Goal: Task Accomplishment & Management: Manage account settings

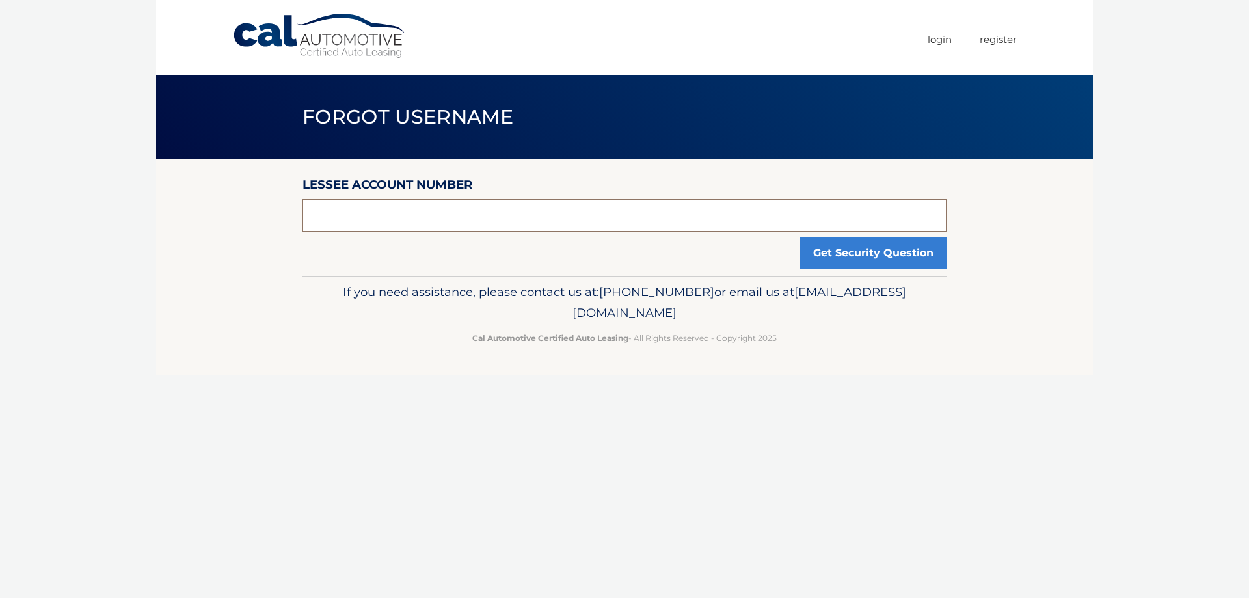
click at [463, 216] on input "text" at bounding box center [624, 215] width 644 height 33
click at [470, 217] on input "text" at bounding box center [624, 215] width 644 height 33
type input "44455529392"
click at [863, 259] on button "Get Security Question" at bounding box center [873, 253] width 146 height 33
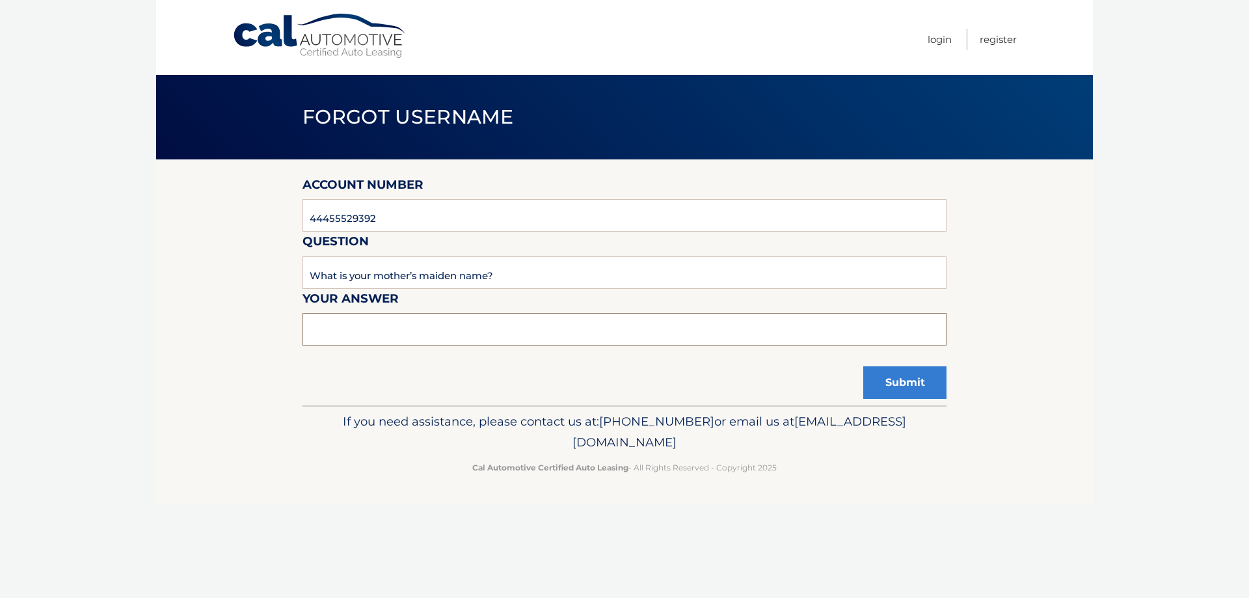
click at [459, 330] on input "text" at bounding box center [624, 329] width 644 height 33
type input "roth"
click at [909, 392] on button "Submit" at bounding box center [904, 382] width 83 height 33
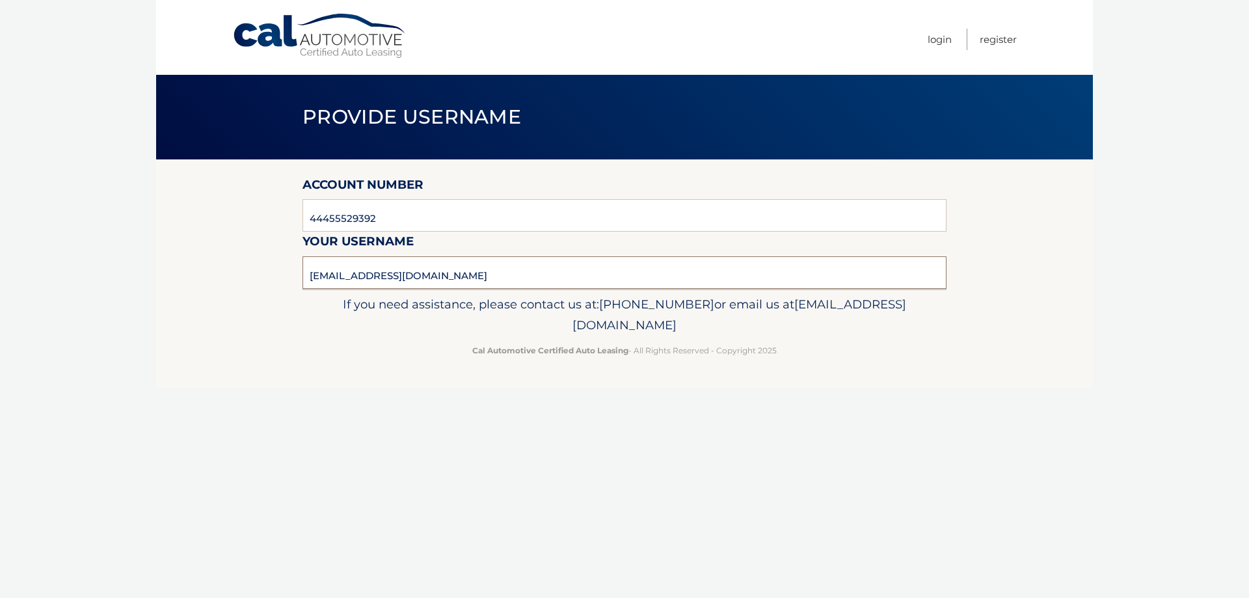
drag, startPoint x: 433, startPoint y: 275, endPoint x: 302, endPoint y: 273, distance: 130.8
click at [302, 273] on input "[EMAIL_ADDRESS][DOMAIN_NAME]" at bounding box center [624, 272] width 644 height 33
click at [937, 40] on link "Login" at bounding box center [939, 39] width 24 height 21
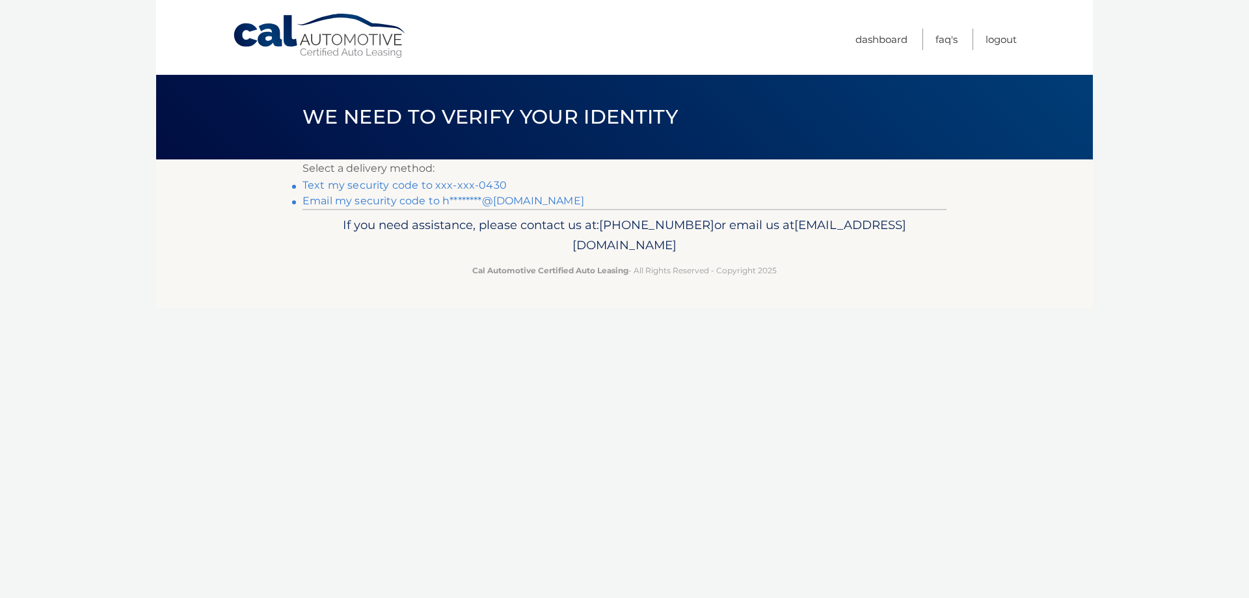
click at [498, 189] on link "Text my security code to xxx-xxx-0430" at bounding box center [404, 185] width 204 height 12
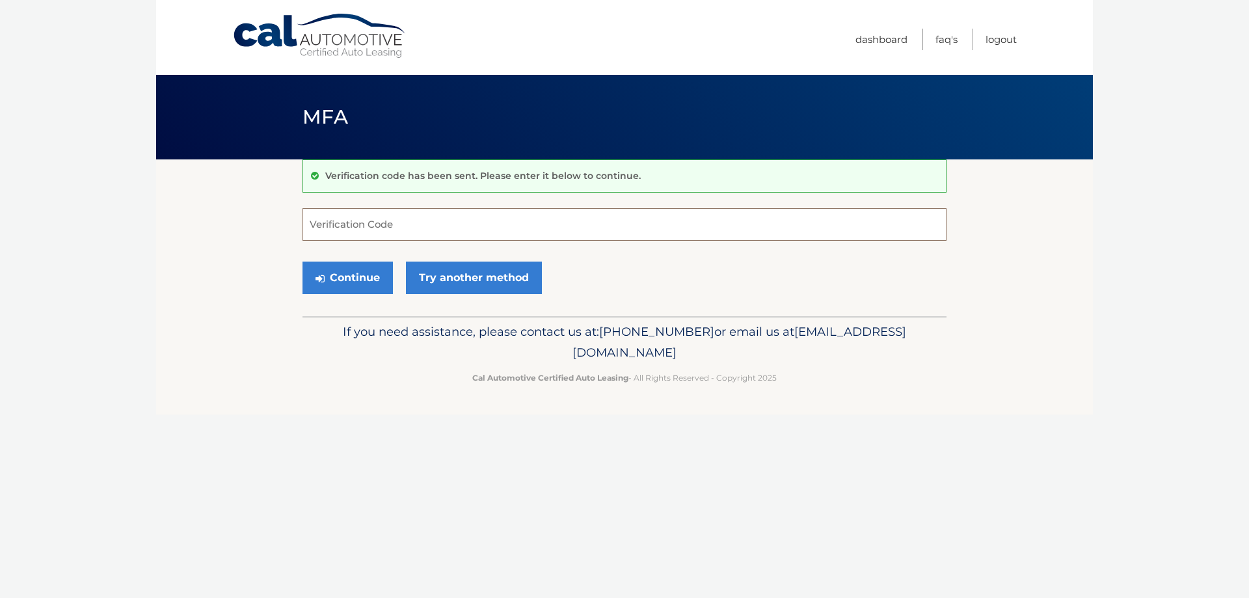
click at [353, 220] on input "Verification Code" at bounding box center [624, 224] width 644 height 33
type input "877859"
click at [369, 284] on button "Continue" at bounding box center [347, 277] width 90 height 33
